Goal: Task Accomplishment & Management: Use online tool/utility

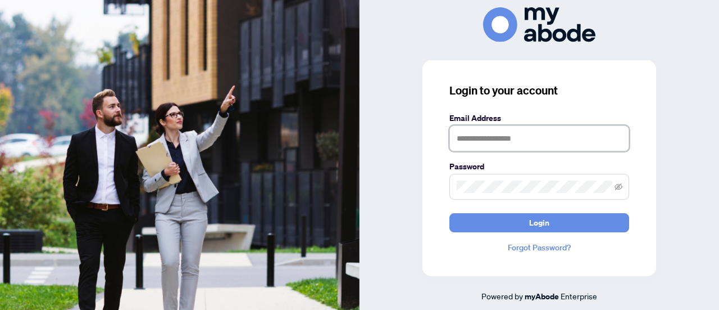
click at [476, 143] on input "text" at bounding box center [540, 138] width 180 height 26
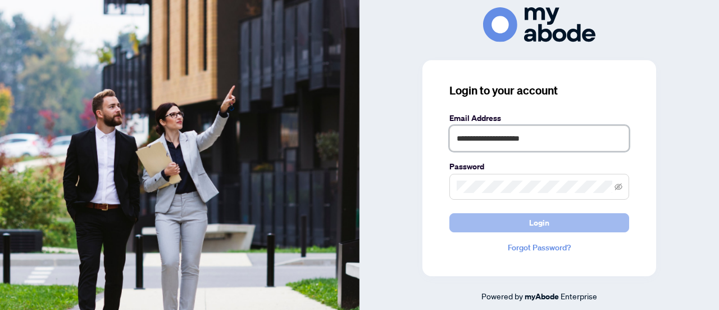
type input "**********"
click at [499, 219] on button "Login" at bounding box center [540, 222] width 180 height 19
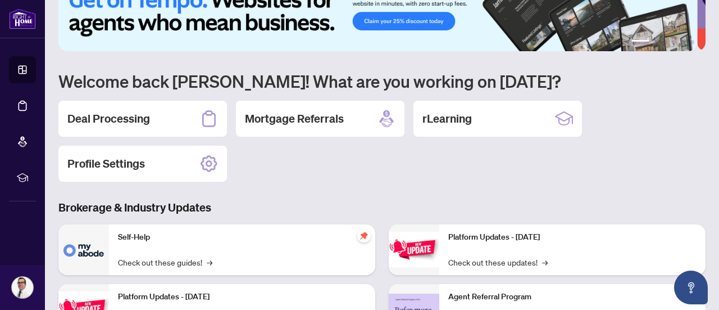
scroll to position [56, 0]
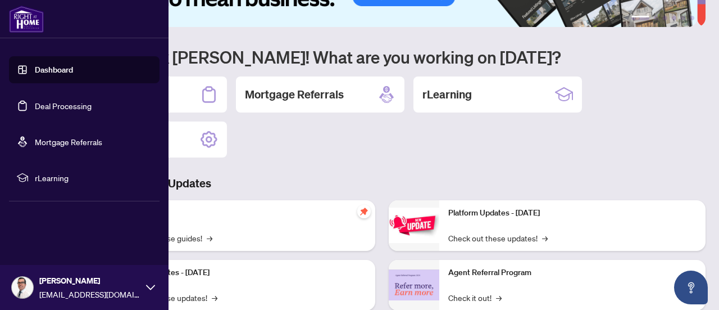
click at [40, 103] on link "Deal Processing" at bounding box center [63, 106] width 57 height 10
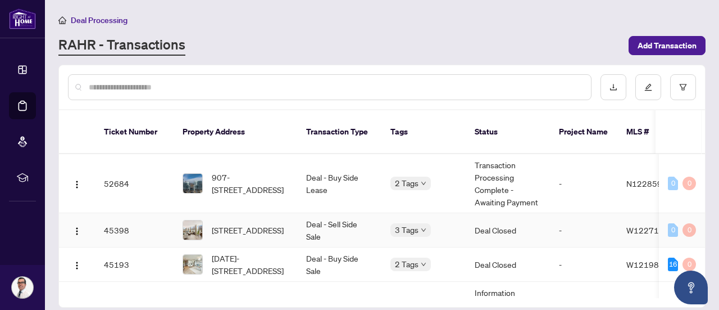
click at [325, 218] on td "Deal - Sell Side Sale" at bounding box center [339, 230] width 84 height 34
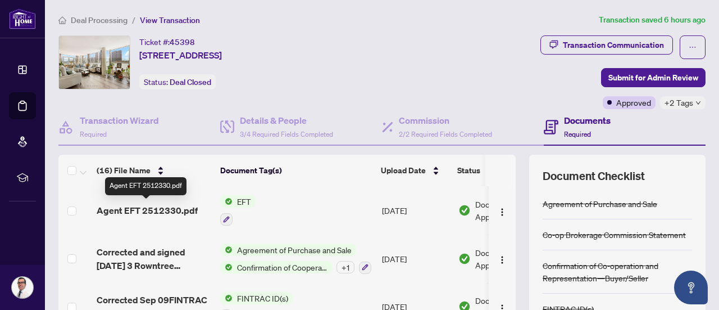
click at [154, 207] on span "Agent EFT 2512330.pdf" at bounding box center [147, 209] width 101 height 13
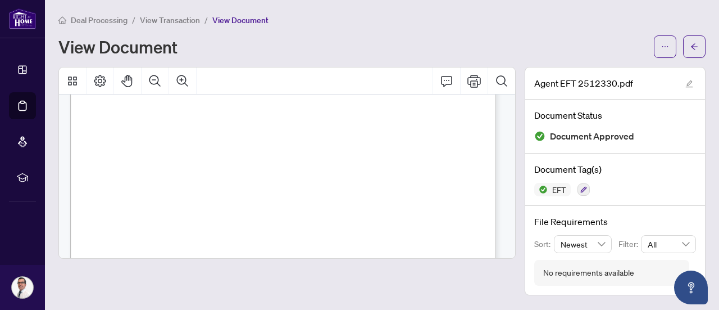
scroll to position [362, 0]
click at [474, 78] on icon "Print" at bounding box center [474, 80] width 13 height 13
